Goal: Information Seeking & Learning: Learn about a topic

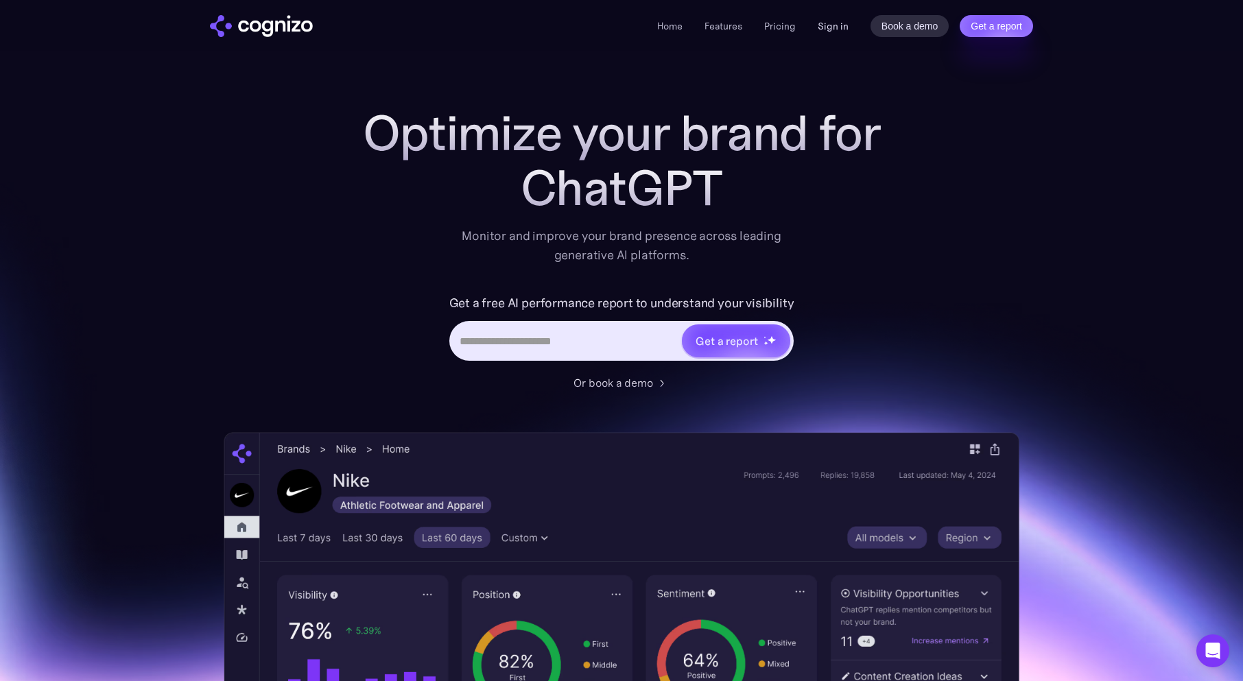
click at [826, 26] on link "Sign in" at bounding box center [833, 26] width 31 height 16
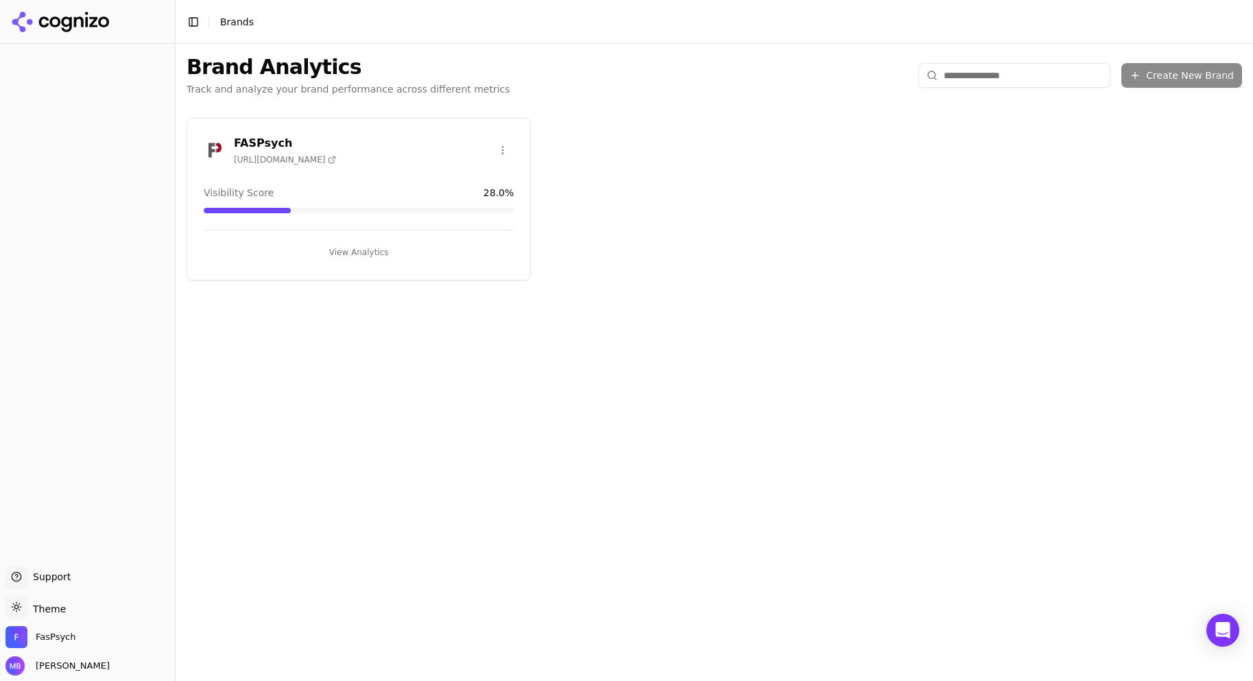
click at [432, 248] on button "View Analytics" at bounding box center [359, 252] width 310 height 22
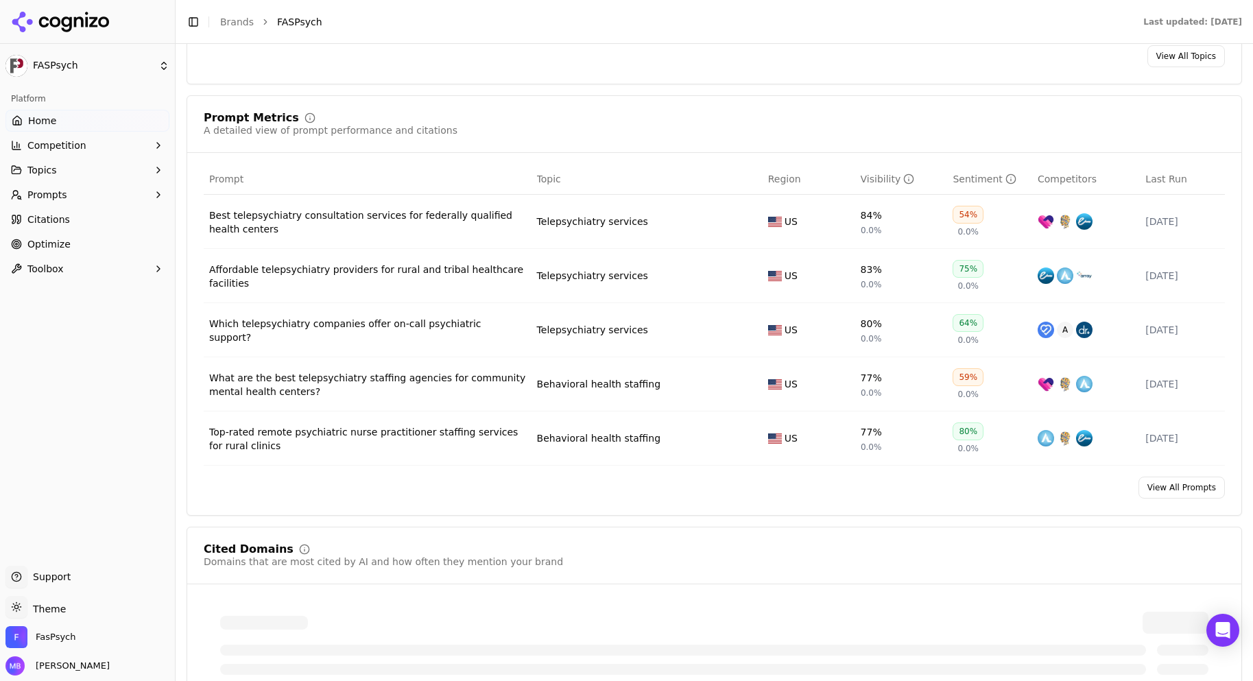
scroll to position [968, 0]
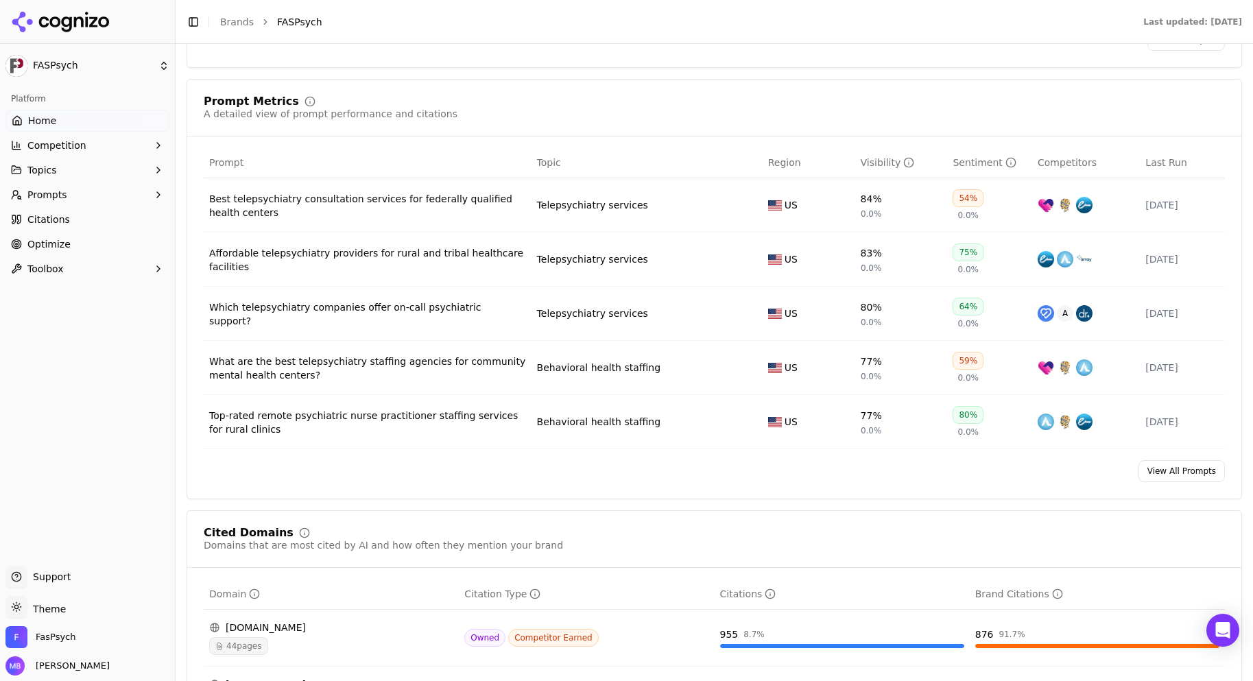
click at [656, 311] on td "Telepsychiatry services" at bounding box center [647, 314] width 231 height 54
click at [477, 318] on div "Which telepsychiatry companies offer on-call psychiatric support?" at bounding box center [367, 313] width 317 height 27
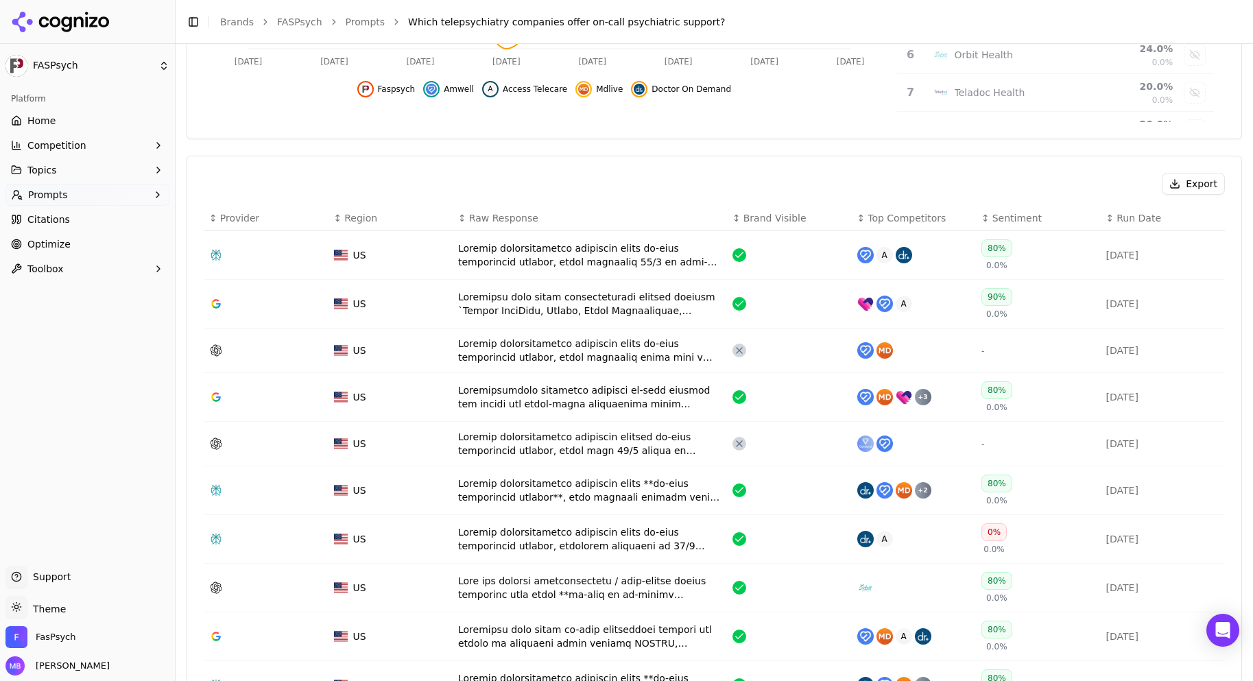
scroll to position [357, 0]
click at [583, 251] on div "Data table" at bounding box center [589, 252] width 263 height 27
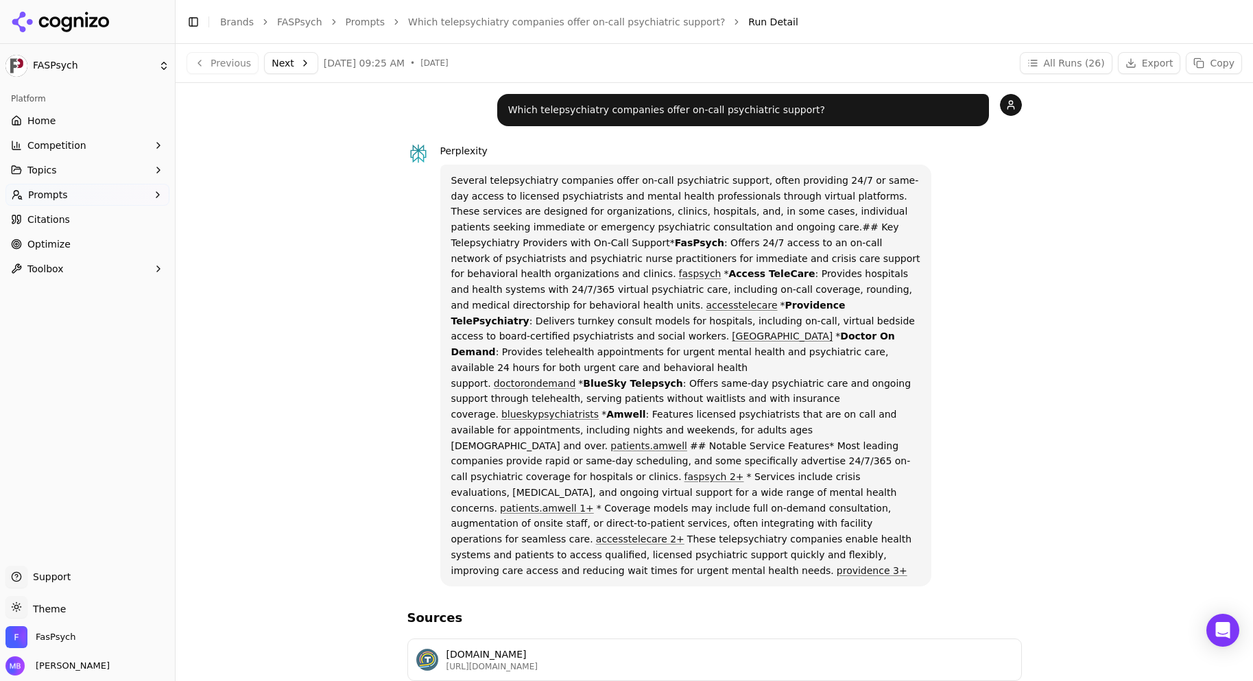
click at [91, 155] on button "Competition" at bounding box center [87, 145] width 164 height 22
click at [90, 159] on link "Metrics" at bounding box center [88, 167] width 130 height 19
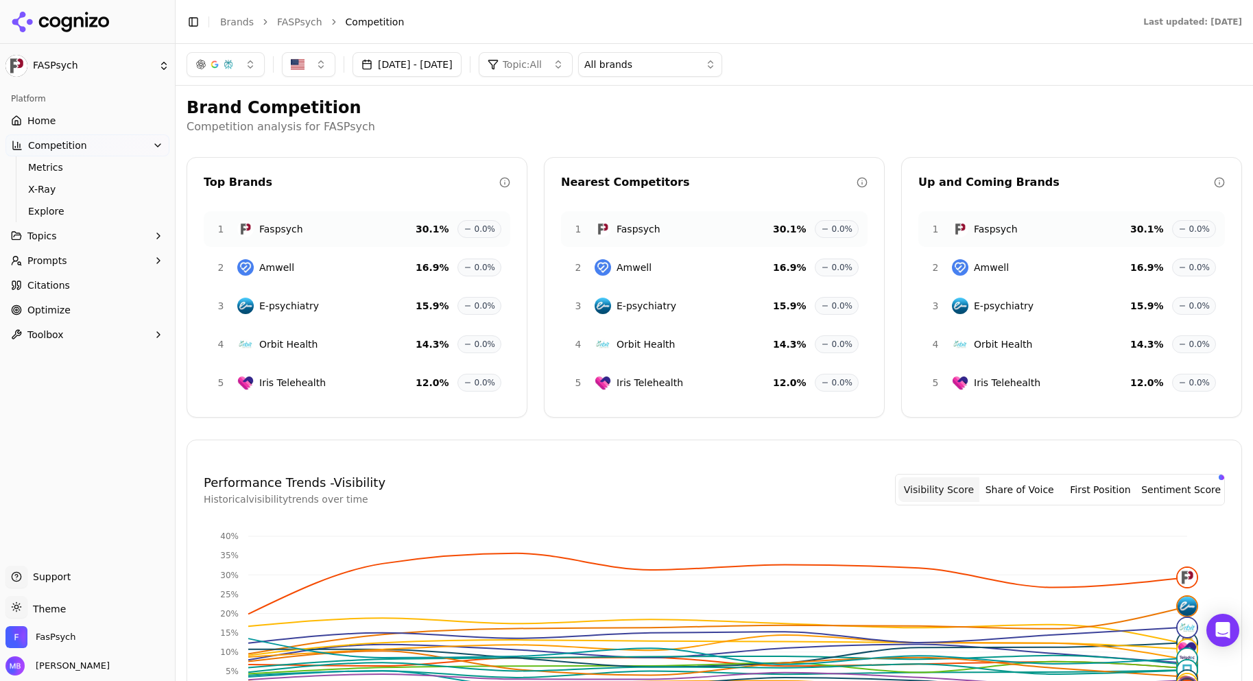
click at [385, 104] on h2 "Brand Competition" at bounding box center [715, 108] width 1056 height 22
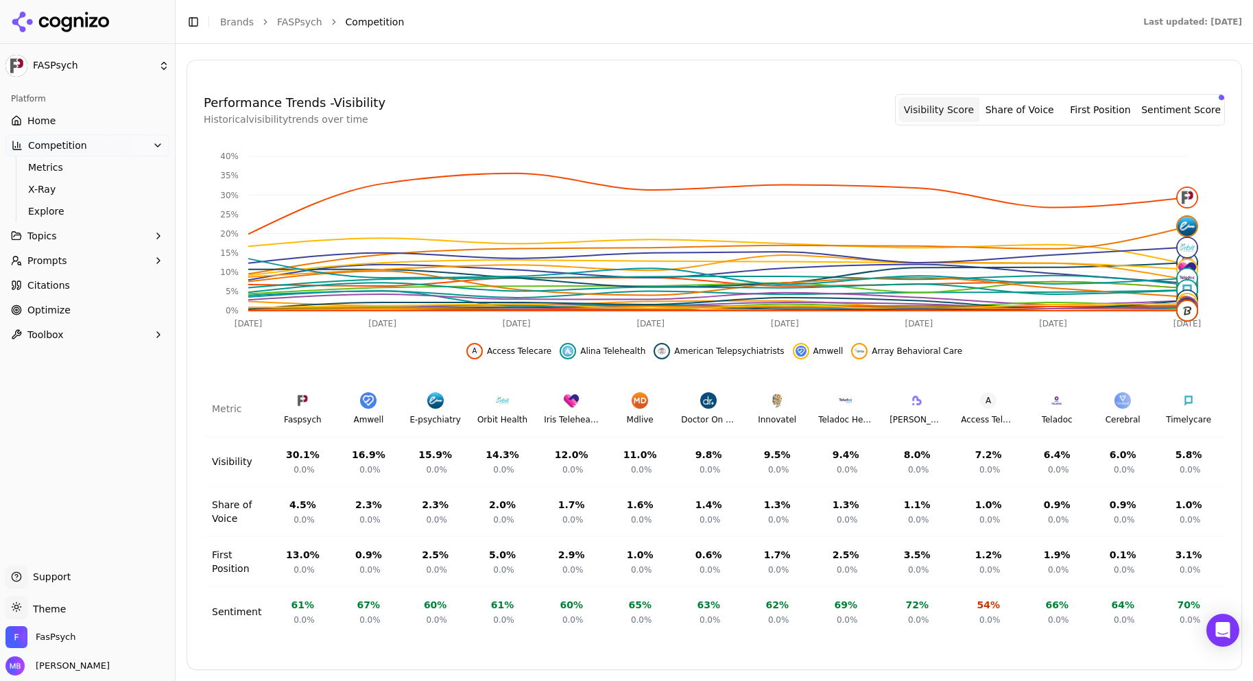
scroll to position [390, 0]
click at [128, 276] on link "Citations" at bounding box center [87, 285] width 164 height 22
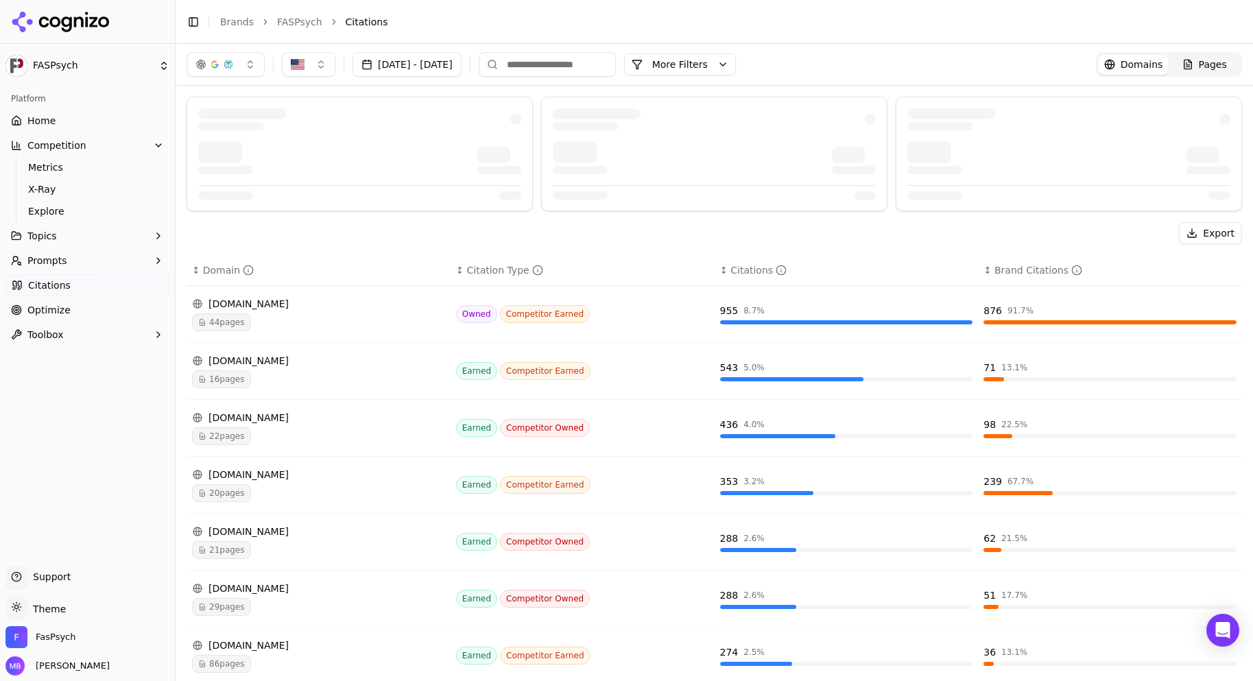
click at [250, 228] on div "Export" at bounding box center [715, 233] width 1056 height 22
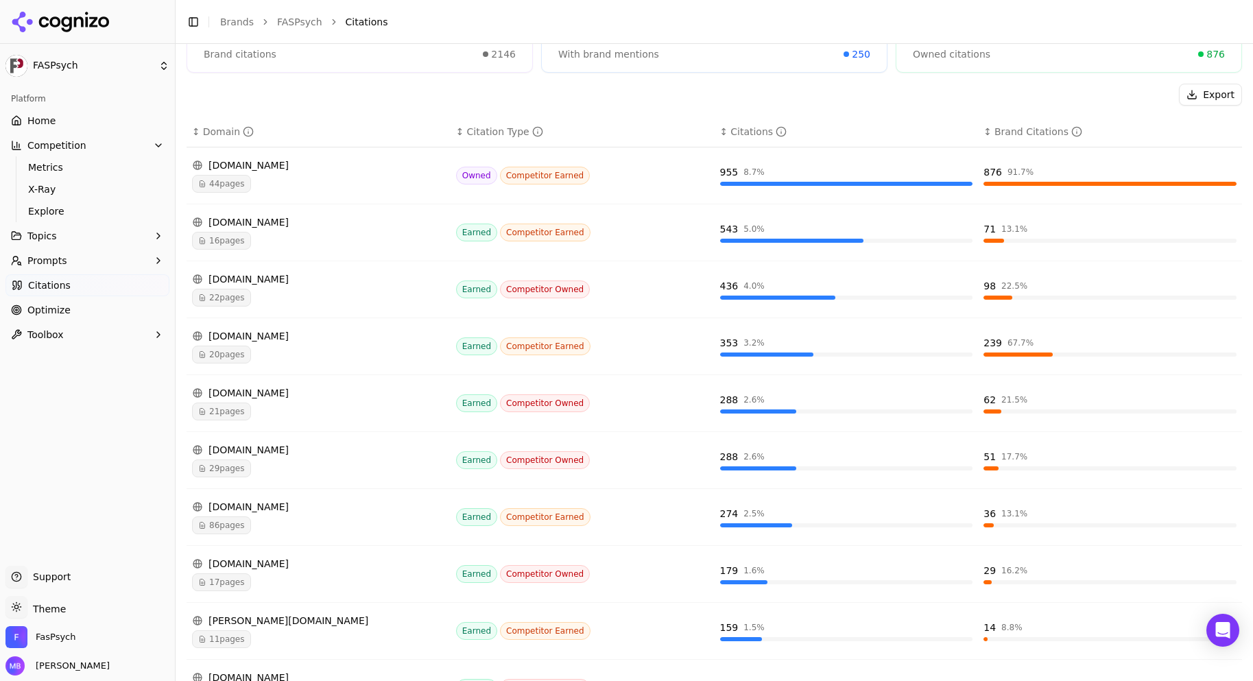
scroll to position [239, 0]
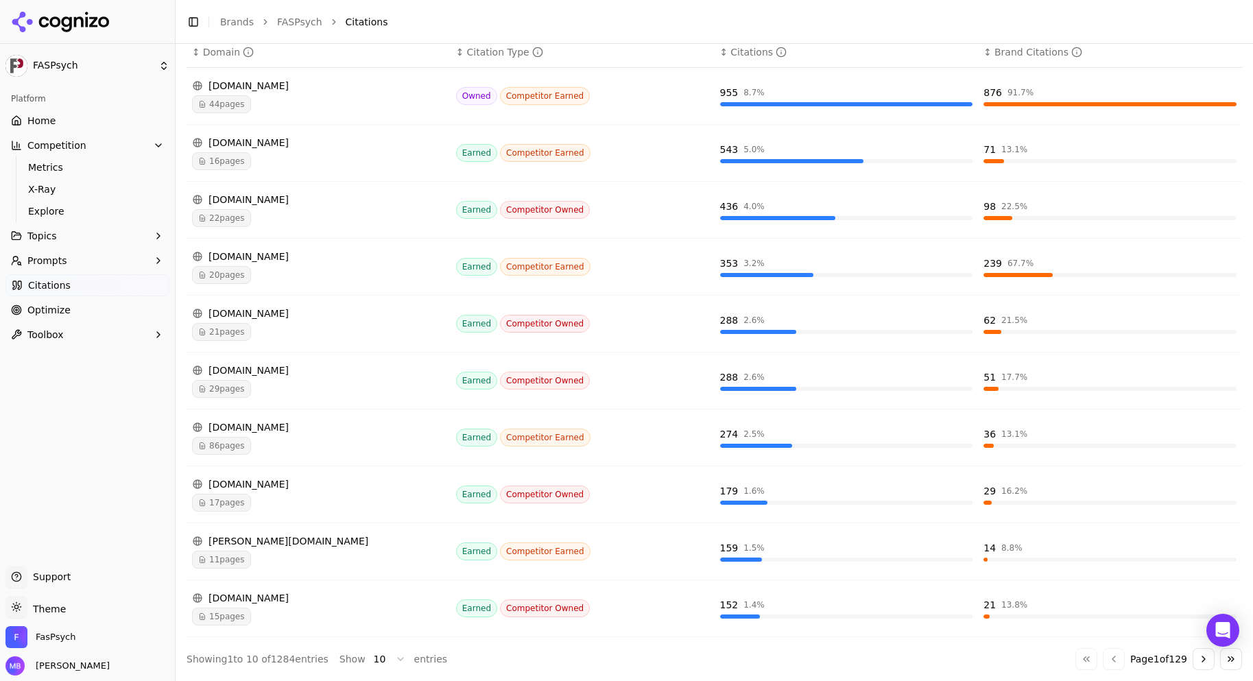
click at [88, 306] on link "Optimize" at bounding box center [87, 310] width 164 height 22
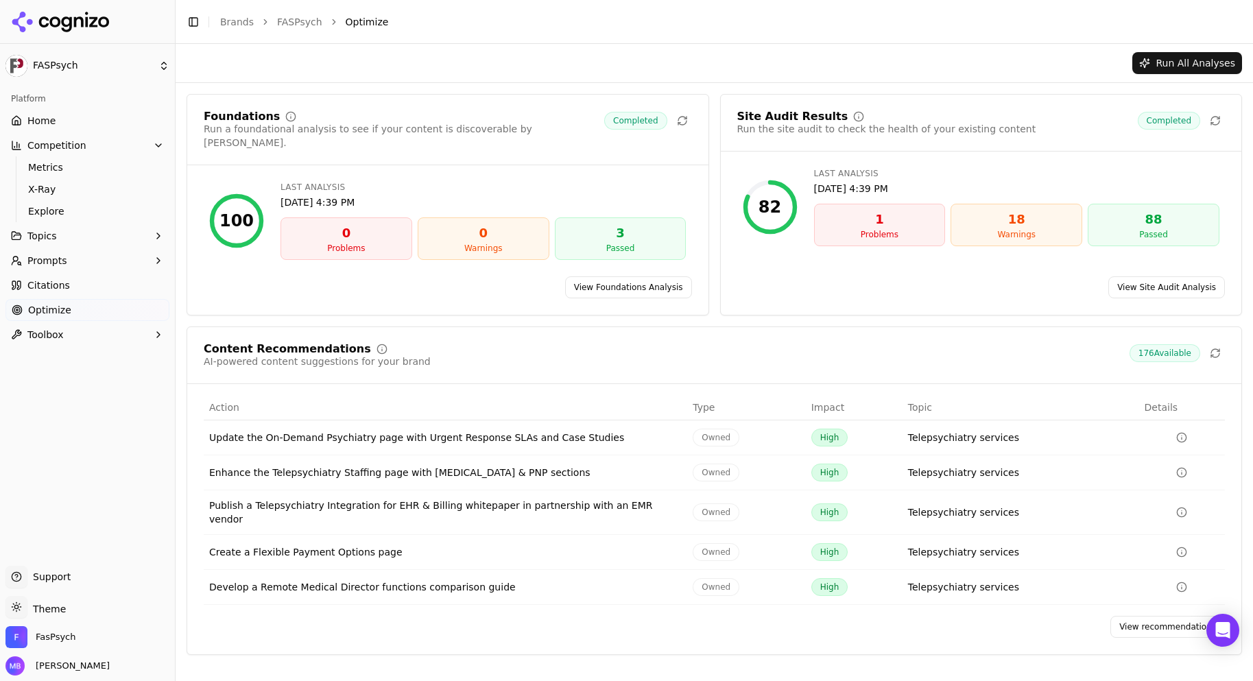
click at [1160, 616] on link "View recommendations" at bounding box center [1167, 627] width 115 height 22
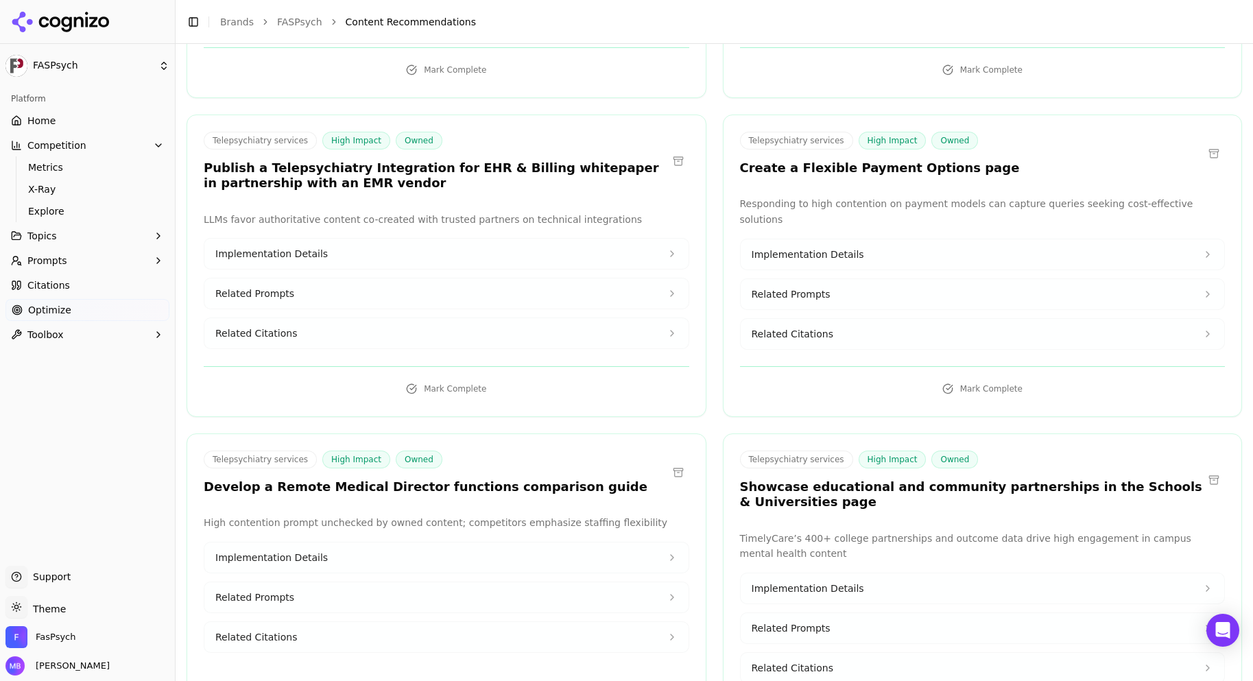
scroll to position [466, 0]
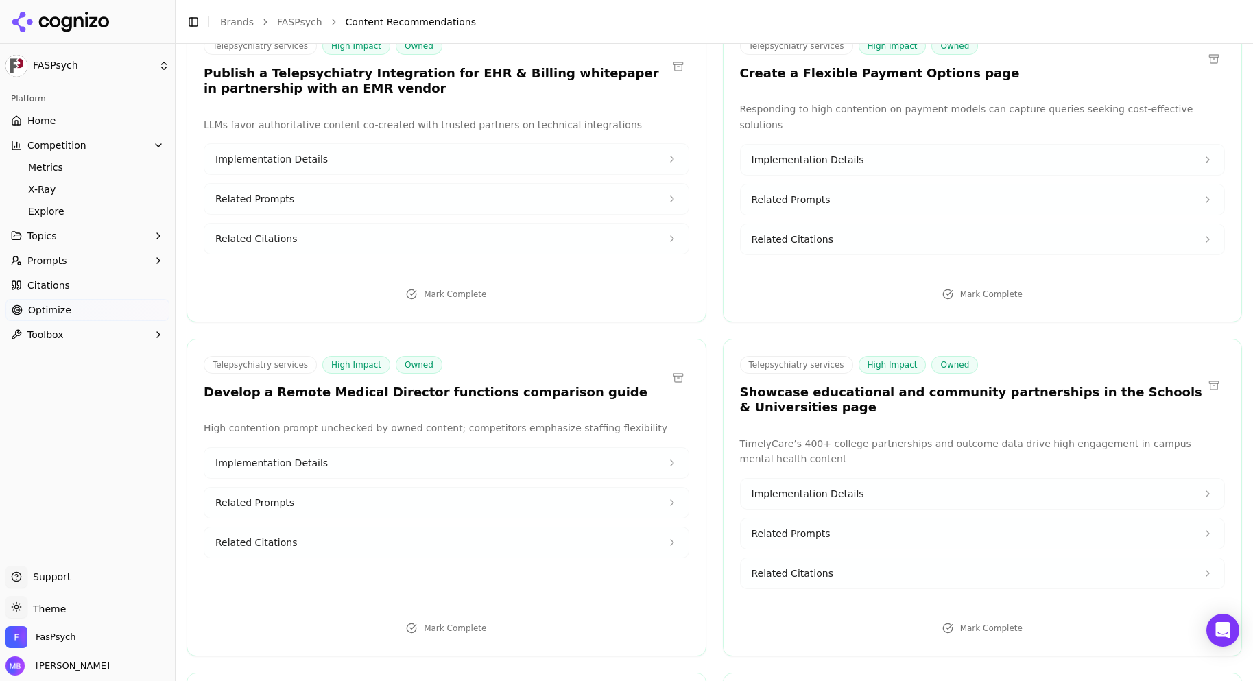
click at [1042, 224] on button "Related Citations" at bounding box center [983, 239] width 484 height 30
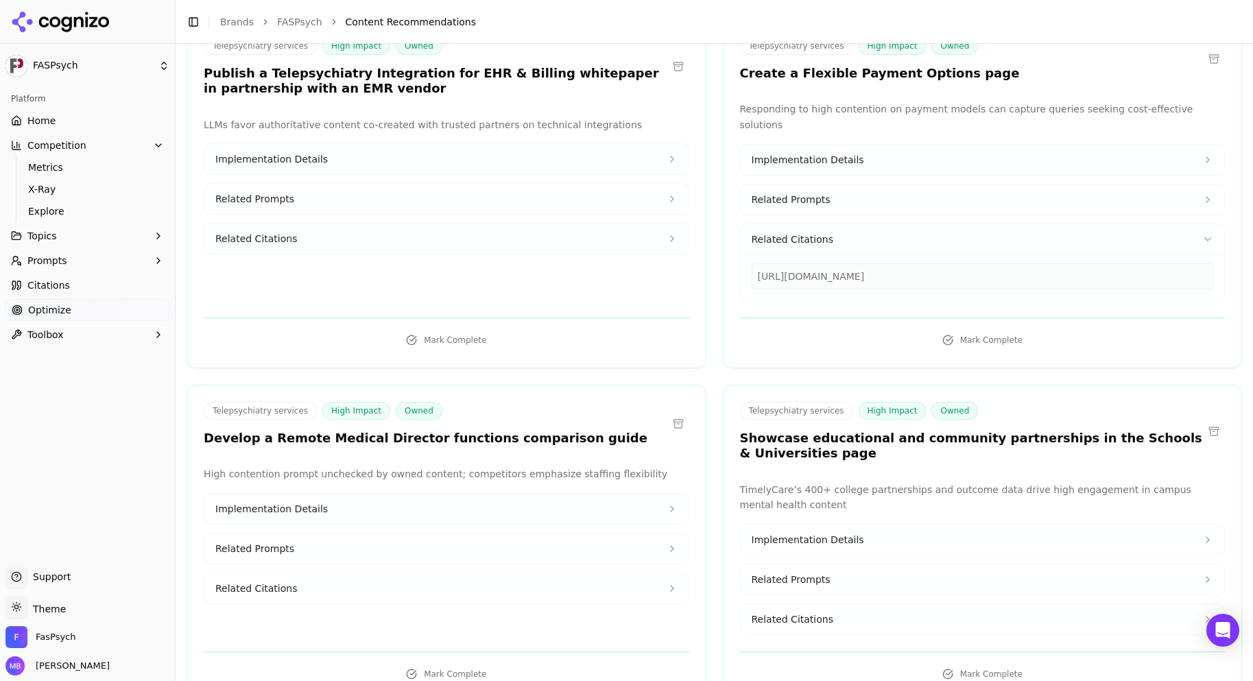
click at [1038, 196] on button "Related Prompts" at bounding box center [983, 199] width 484 height 30
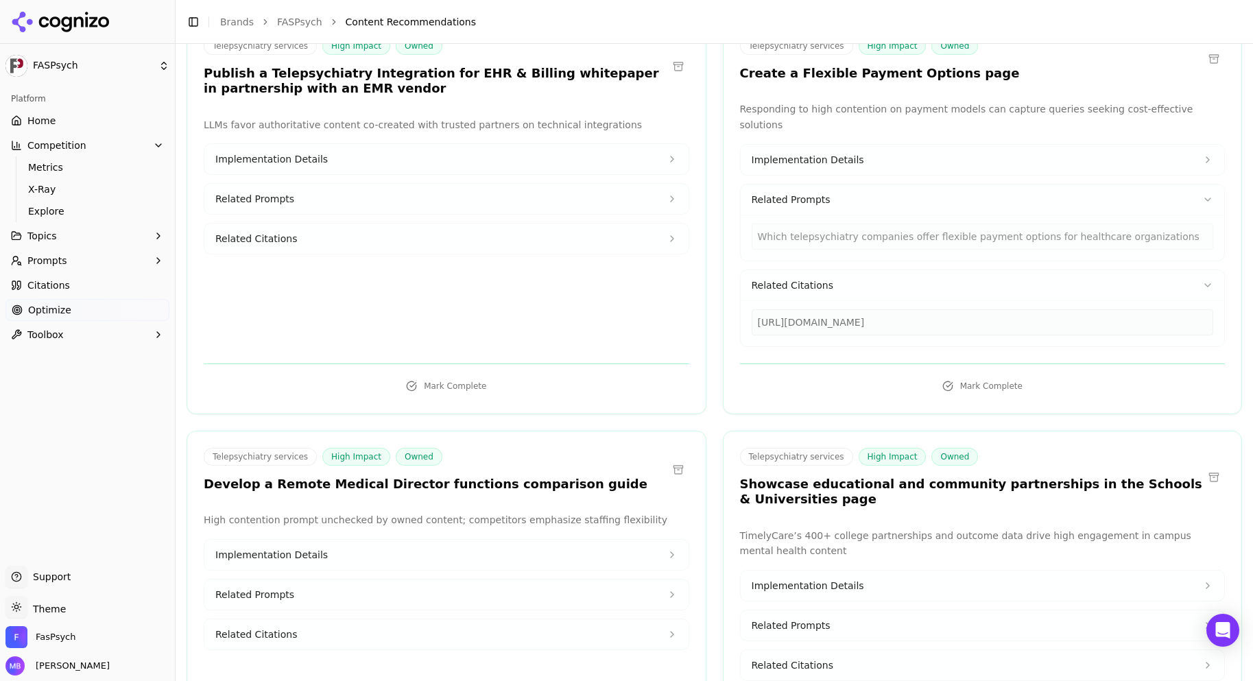
click at [1016, 154] on button "Implementation Details" at bounding box center [983, 160] width 484 height 30
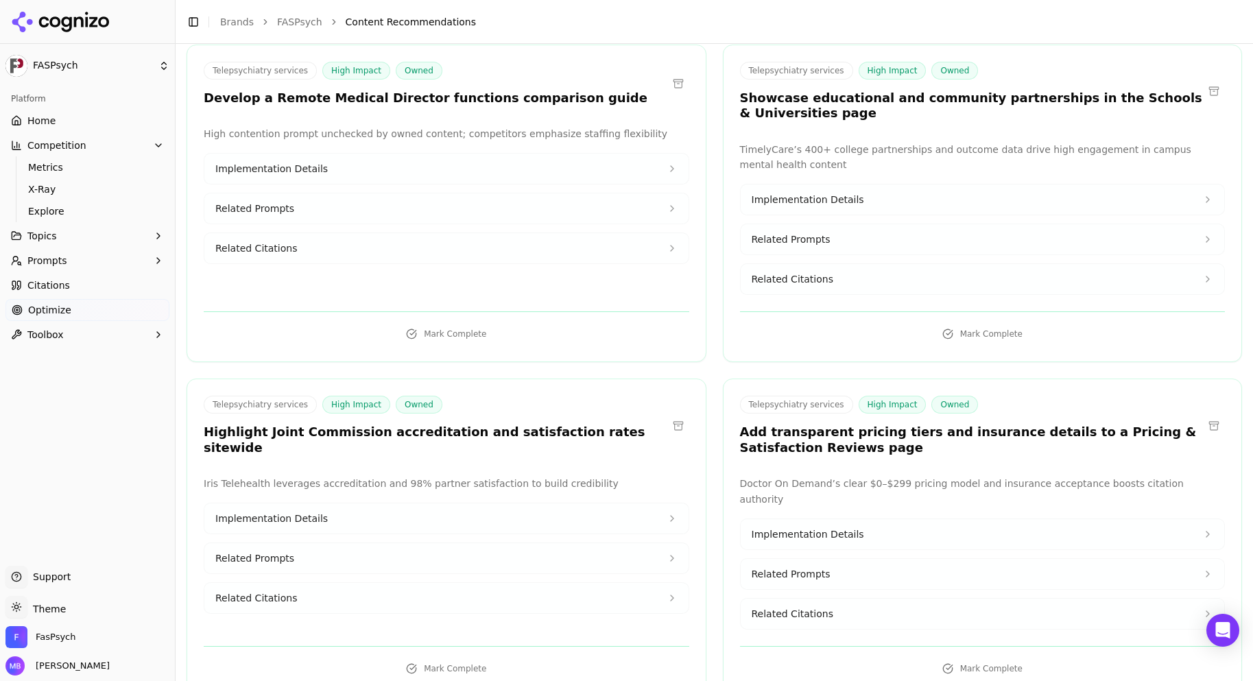
scroll to position [905, 0]
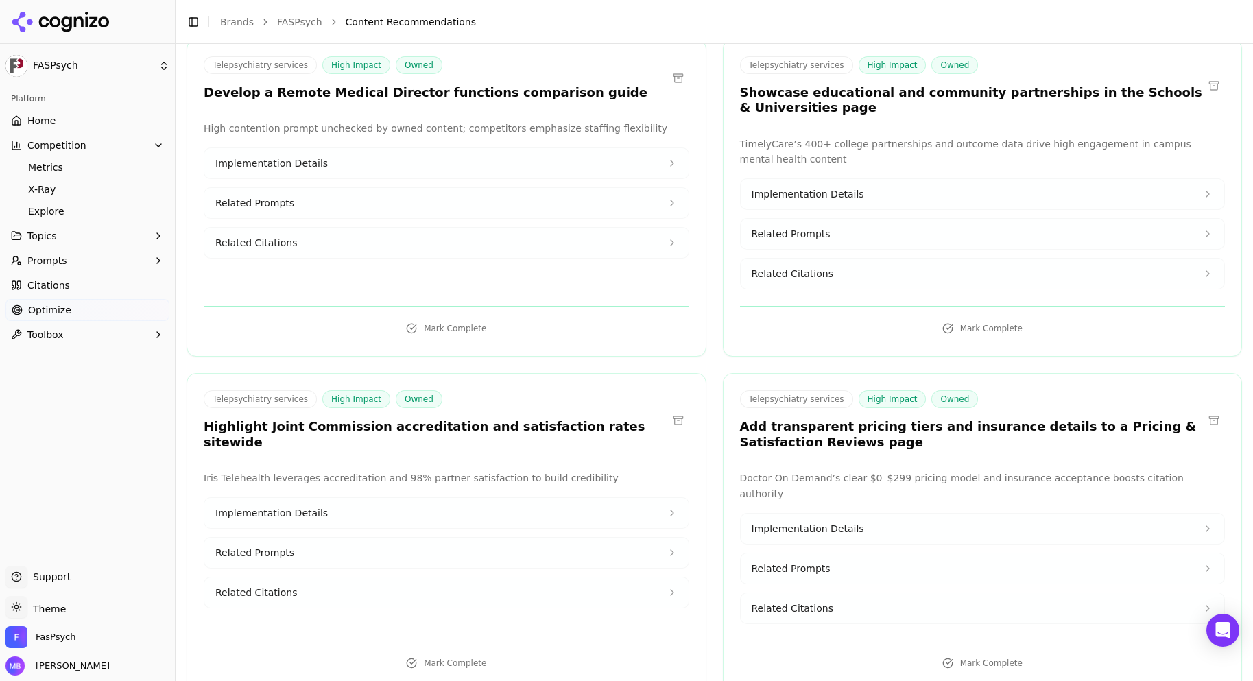
click at [652, 152] on button "Implementation Details" at bounding box center [446, 163] width 484 height 30
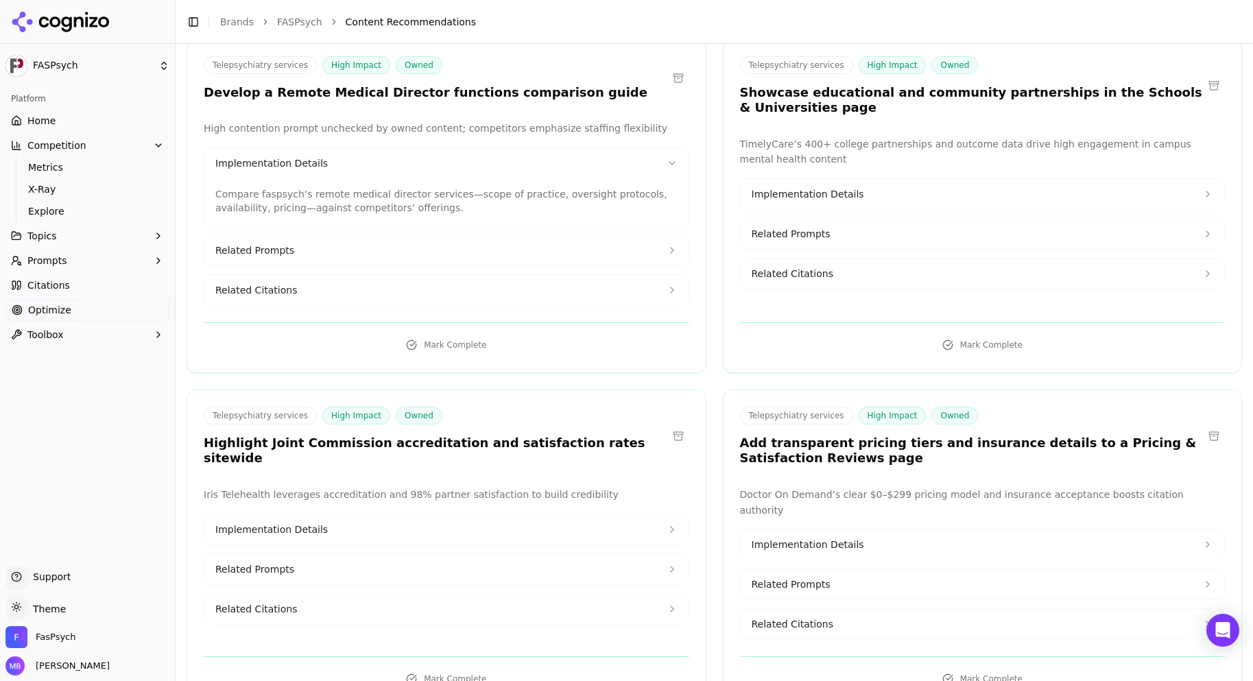
click at [611, 235] on button "Related Prompts" at bounding box center [446, 250] width 484 height 30
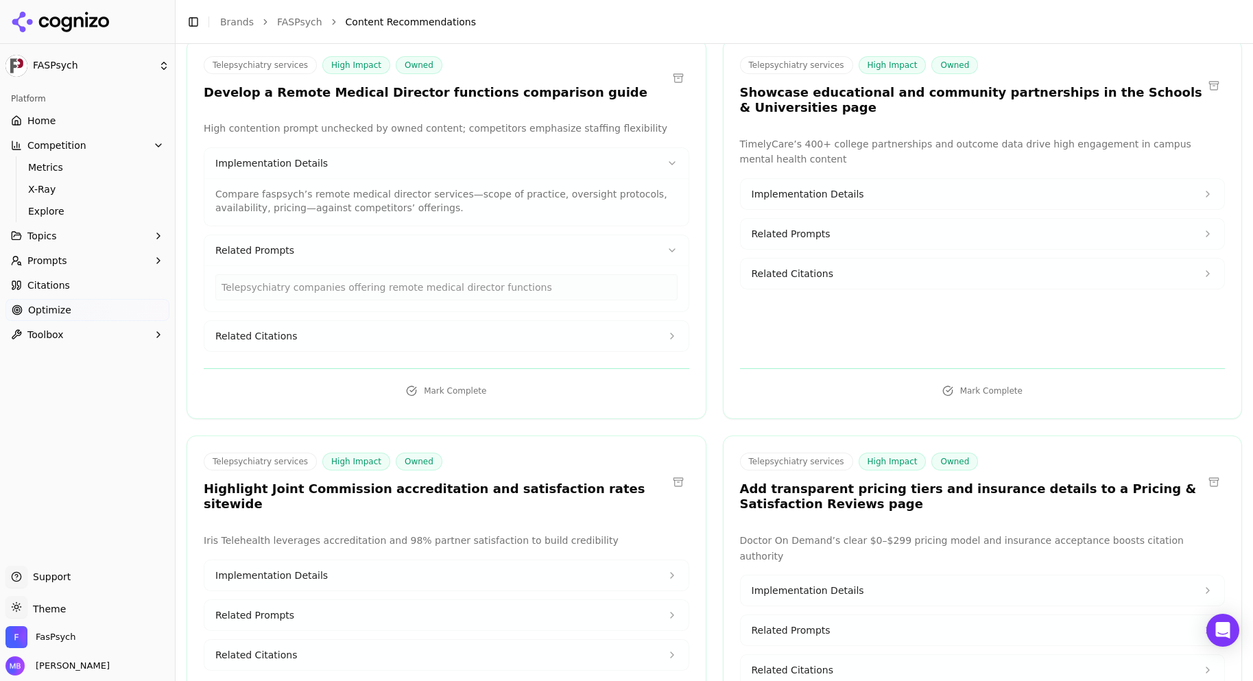
click at [574, 321] on button "Related Citations" at bounding box center [446, 336] width 484 height 30
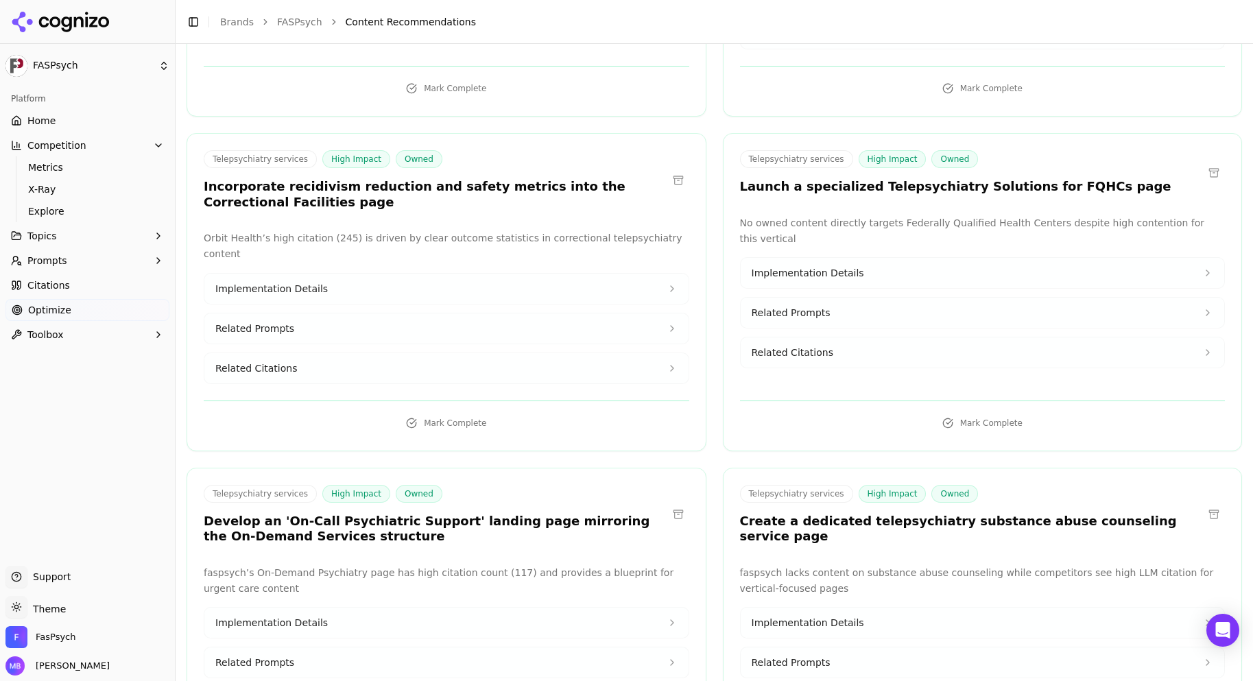
scroll to position [1591, 0]
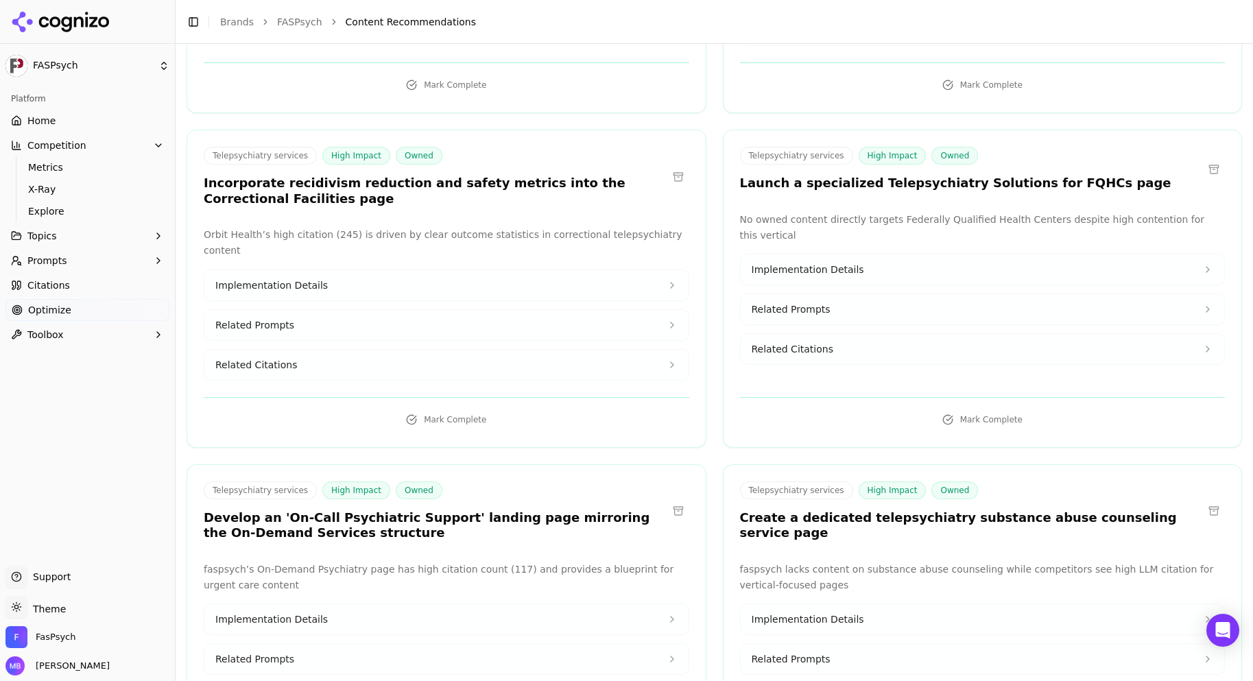
click at [807, 263] on span "Implementation Details" at bounding box center [808, 270] width 112 height 14
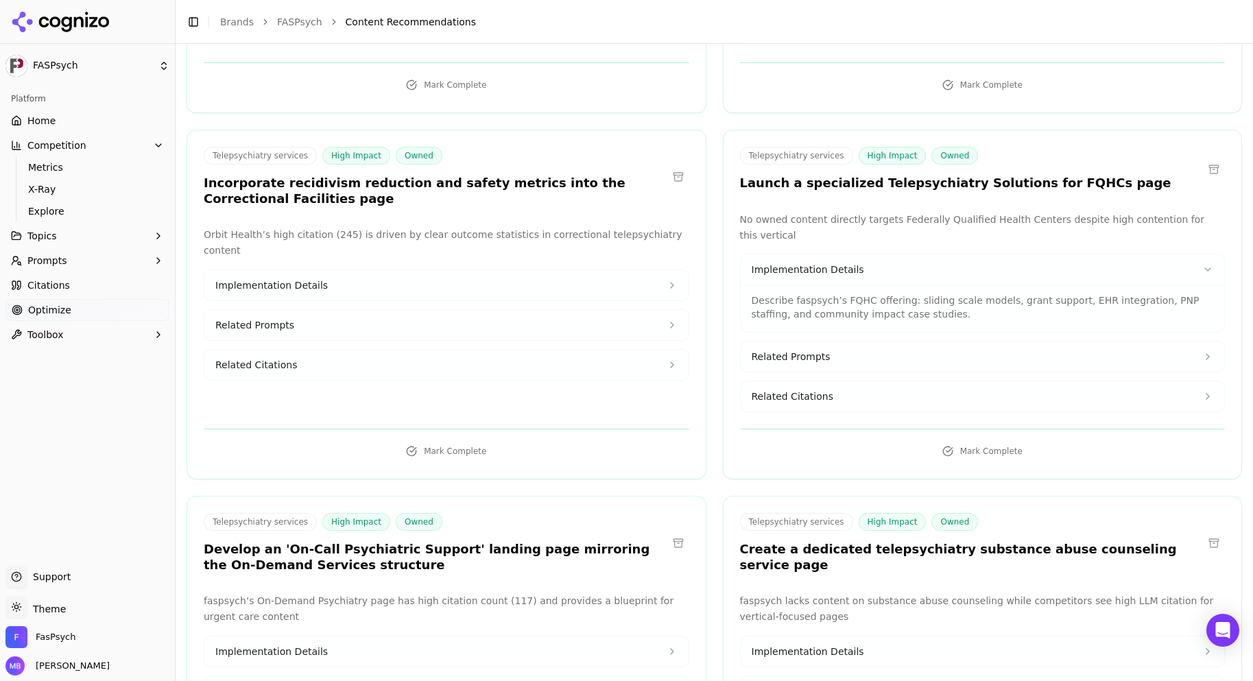
click at [804, 342] on button "Related Prompts" at bounding box center [983, 357] width 484 height 30
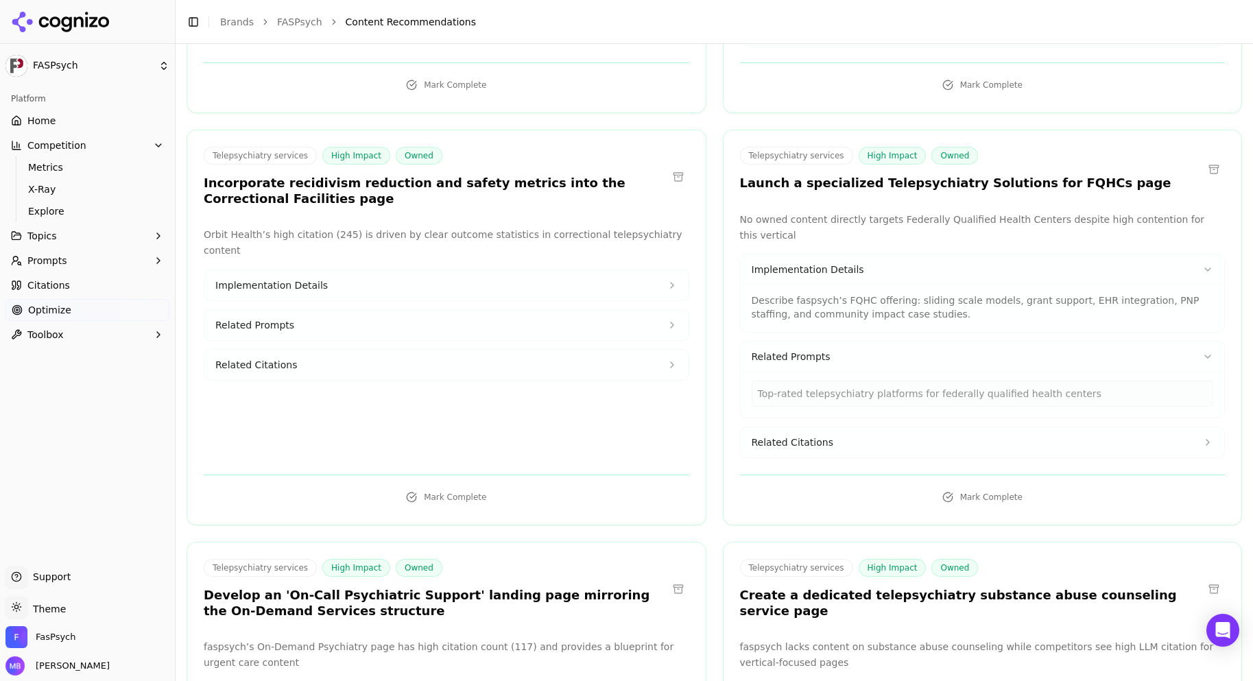
click at [802, 427] on button "Related Citations" at bounding box center [983, 442] width 484 height 30
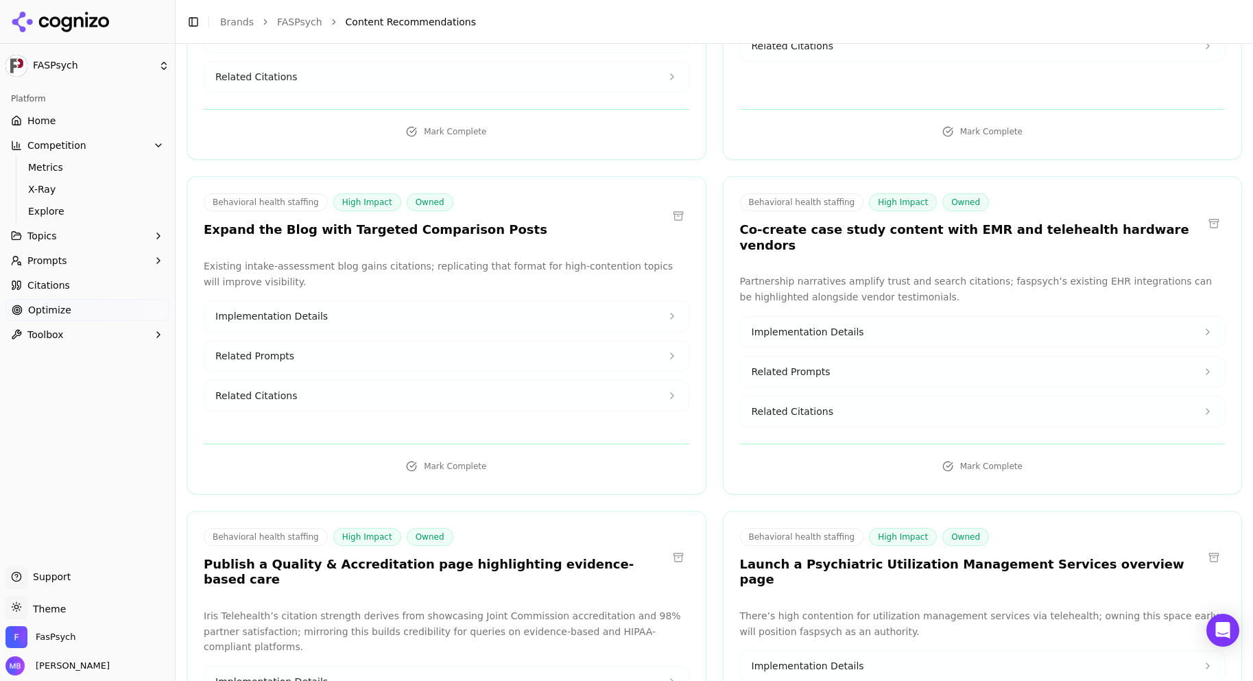
scroll to position [5802, 0]
